Goal: Communication & Community: Answer question/provide support

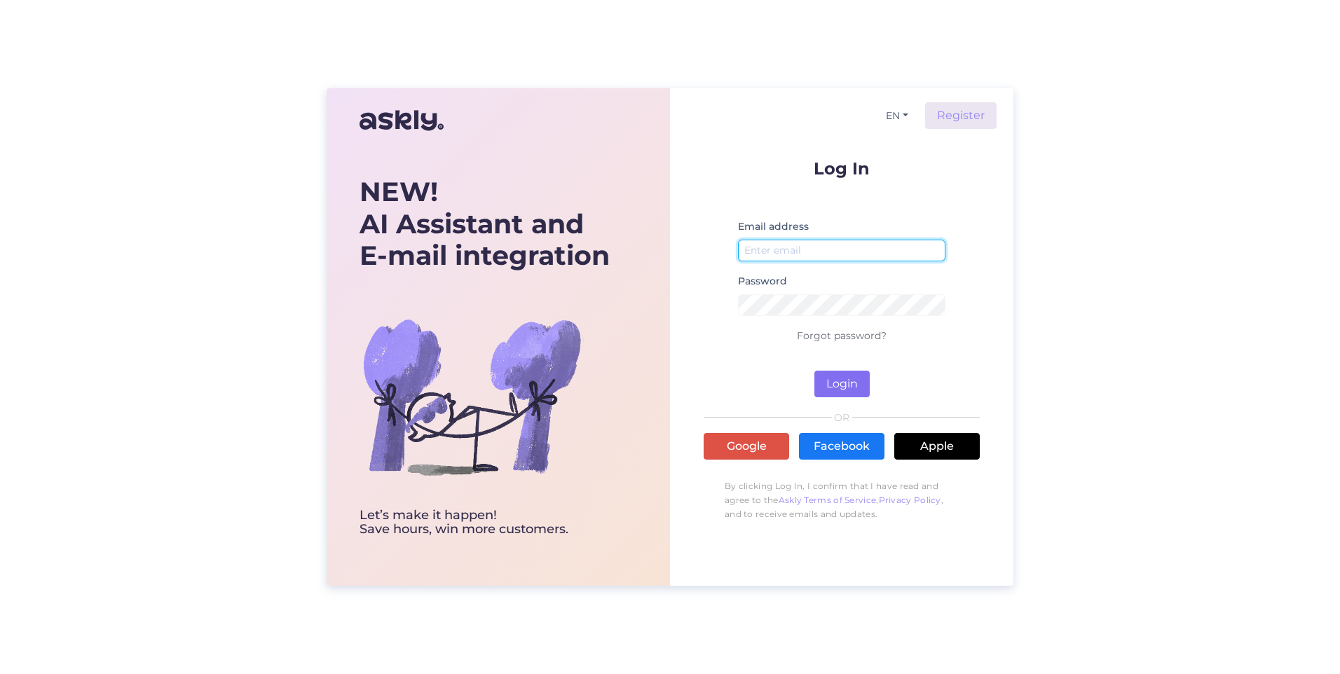
type input "[EMAIL_ADDRESS][DOMAIN_NAME]"
click at [838, 383] on button "Login" at bounding box center [841, 384] width 55 height 27
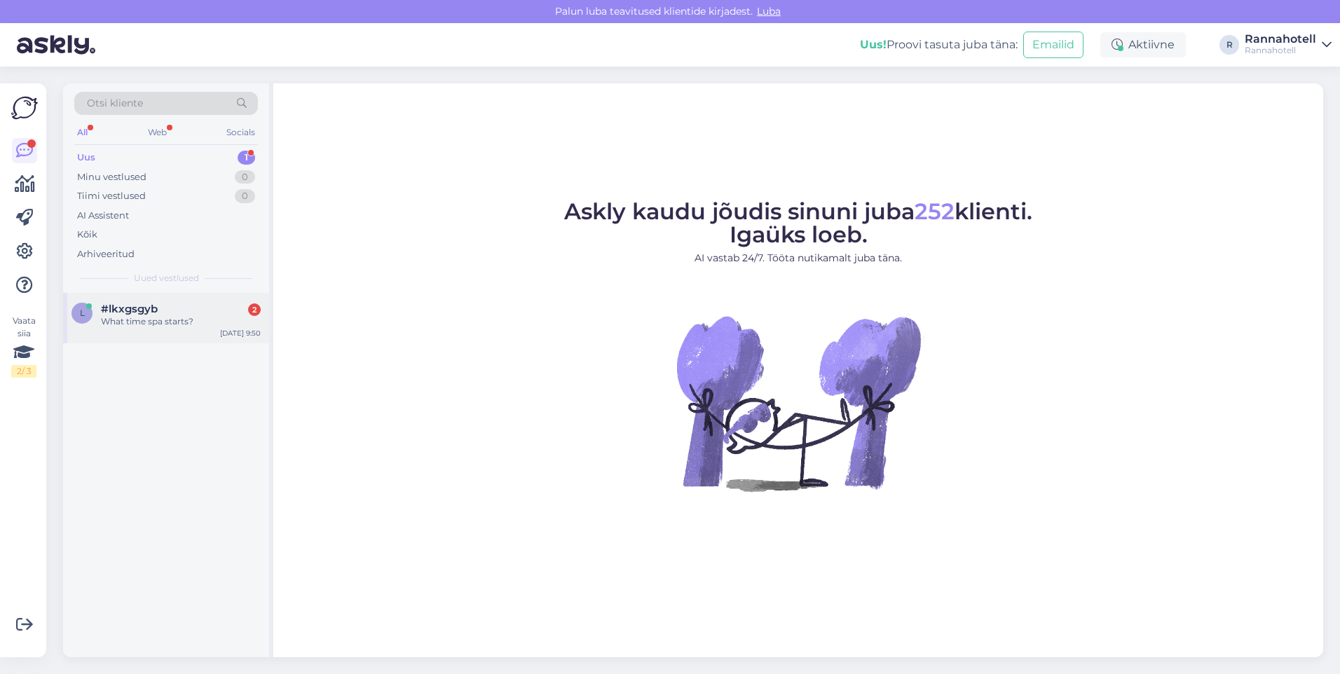
click at [151, 301] on div "l #lkxgsgyb 2 What time spa starts? [DATE] 9:50" at bounding box center [166, 318] width 206 height 50
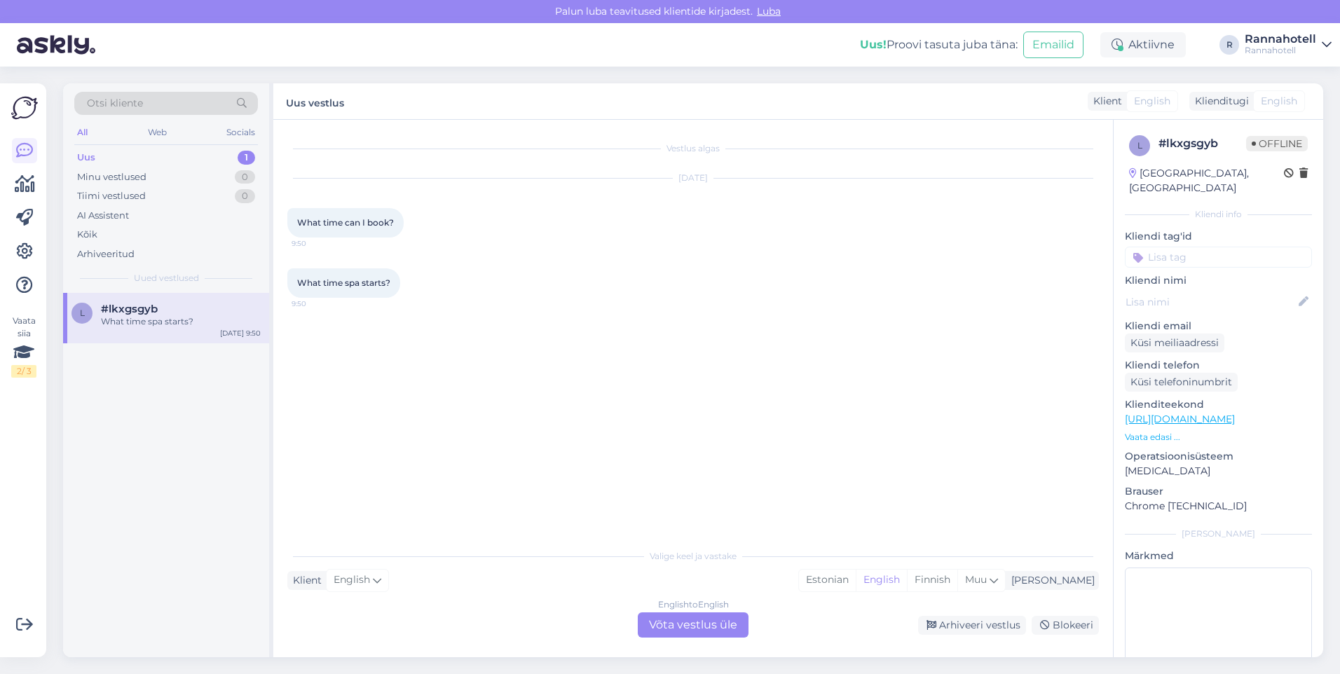
click at [682, 626] on div "English to English Võta vestlus üle" at bounding box center [693, 624] width 111 height 25
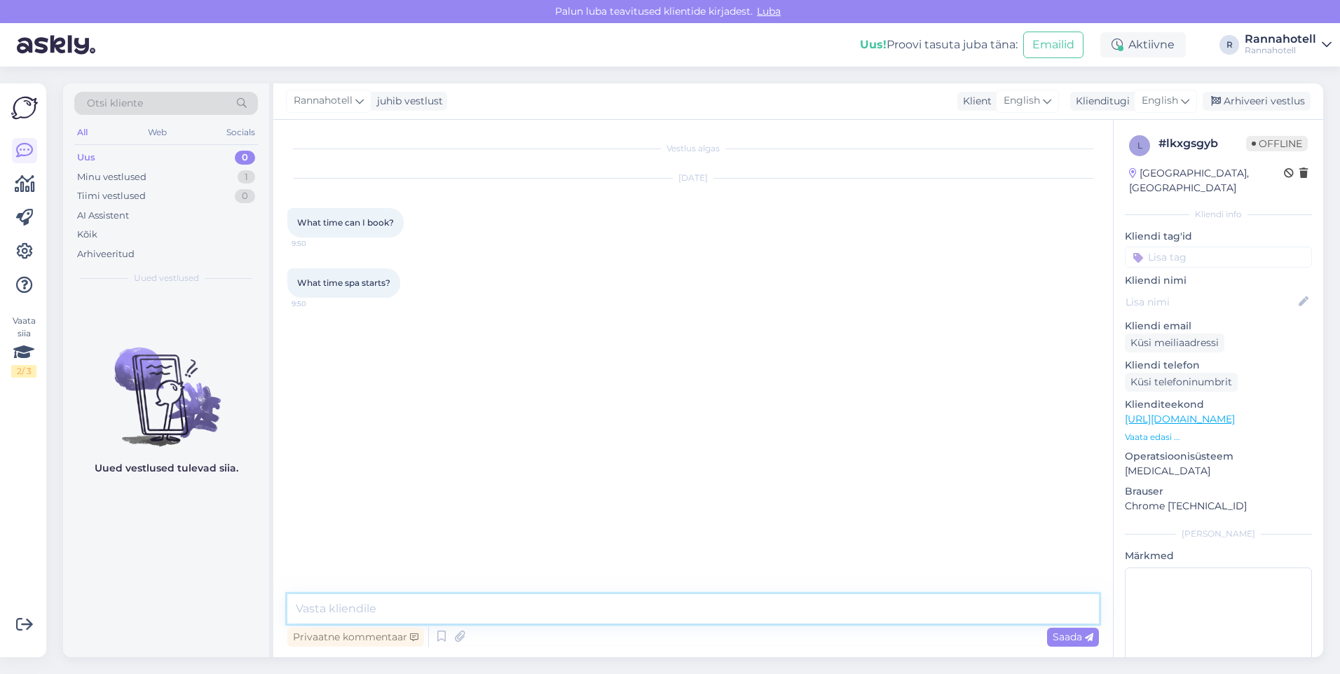
click at [504, 607] on textarea at bounding box center [692, 608] width 811 height 29
paste textarea "[URL][DOMAIN_NAME]"
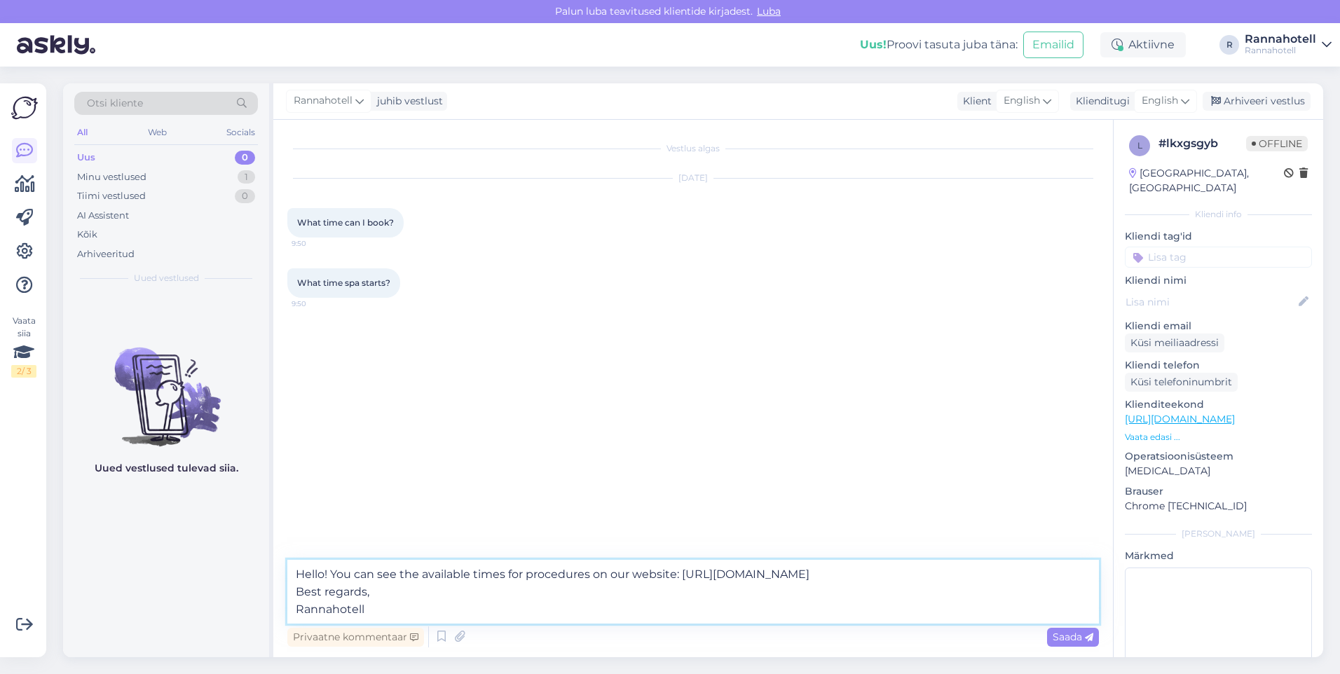
click at [935, 573] on textarea "Hello! You can see the available times for procedures on our website: [URL][DOM…" at bounding box center [692, 592] width 811 height 64
type textarea "Hello! You can see the available times for procedures on our website: [URL][DOM…"
click at [1079, 643] on div "Saada" at bounding box center [1073, 637] width 52 height 19
